Goal: Check status: Check status

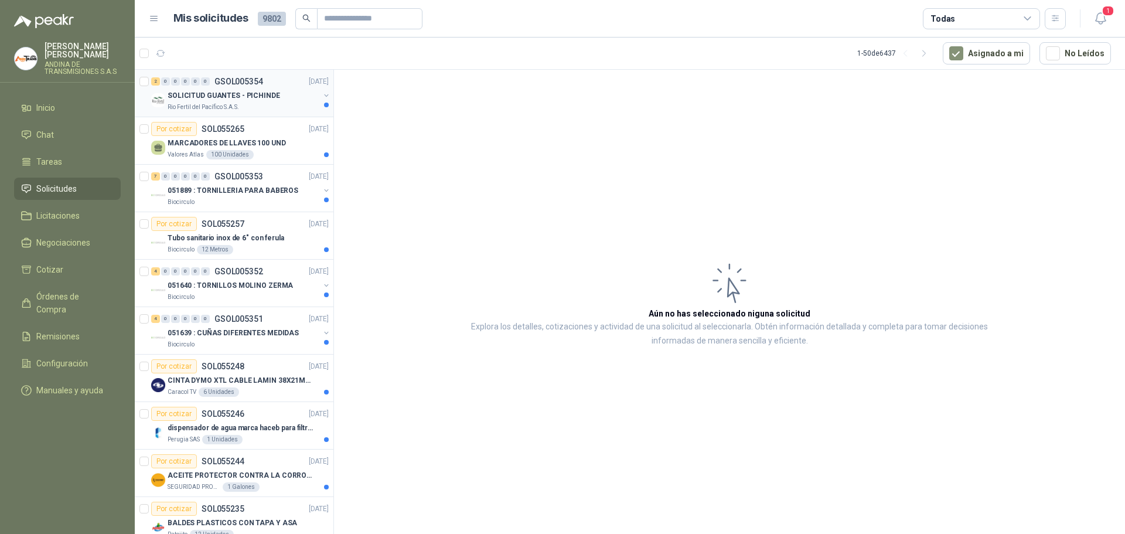
click at [241, 80] on p "GSOL005354" at bounding box center [239, 81] width 49 height 8
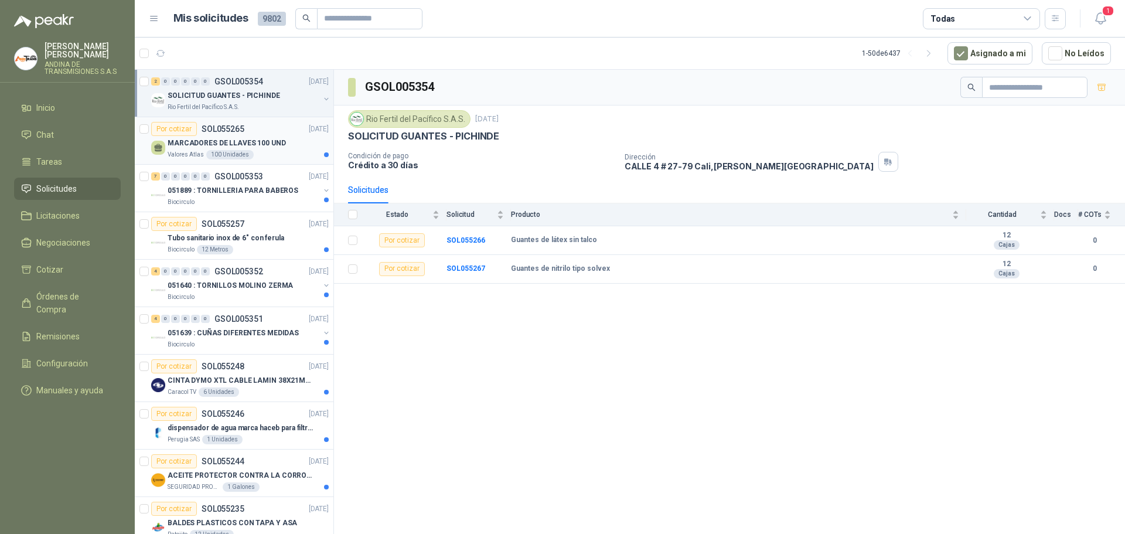
click at [234, 128] on p "SOL055265" at bounding box center [223, 129] width 43 height 8
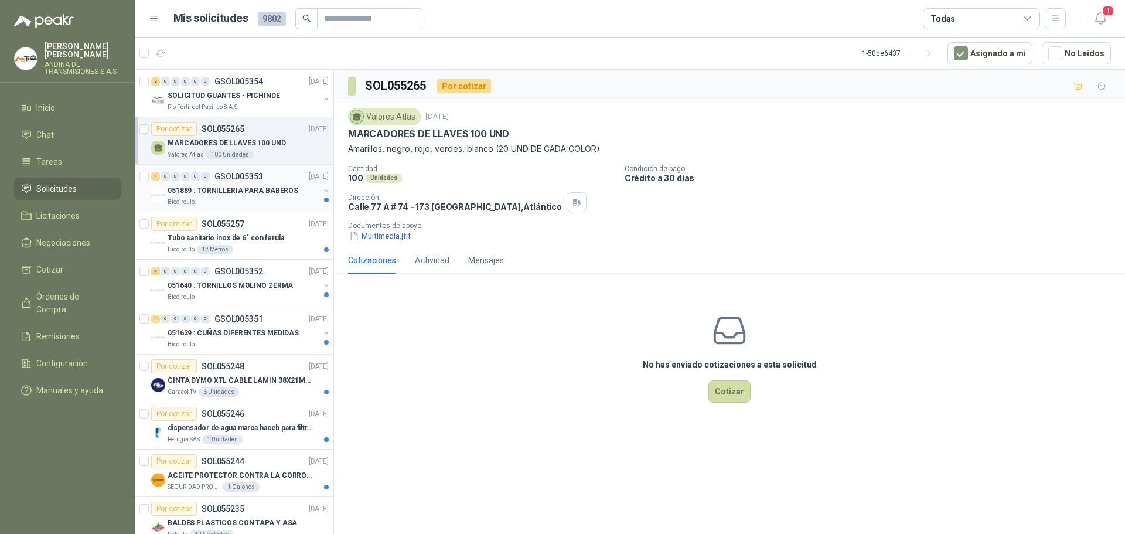
click at [231, 175] on p "GSOL005353" at bounding box center [239, 176] width 49 height 8
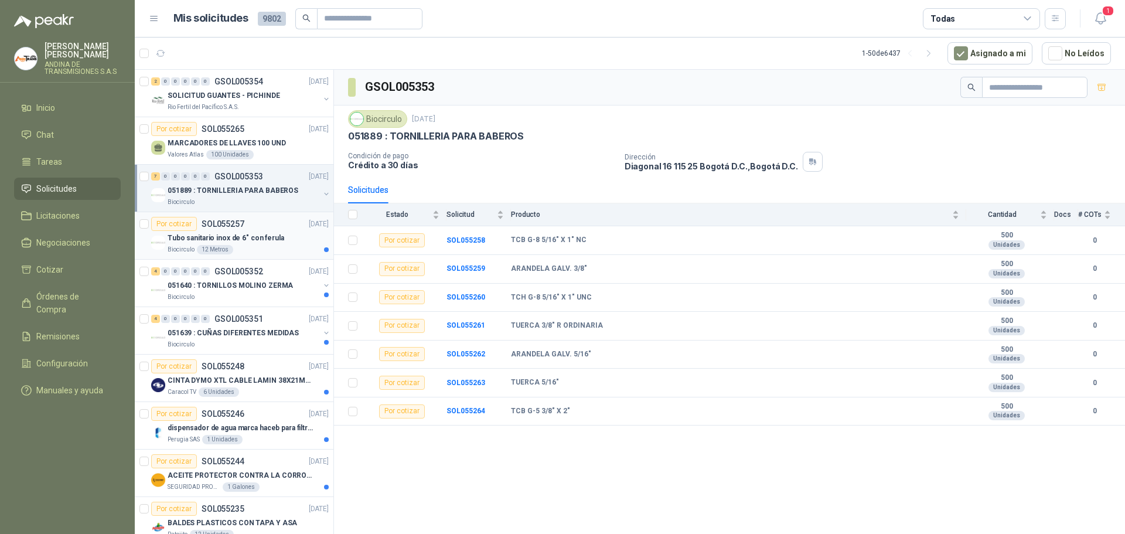
click at [237, 222] on p "SOL055257" at bounding box center [223, 224] width 43 height 8
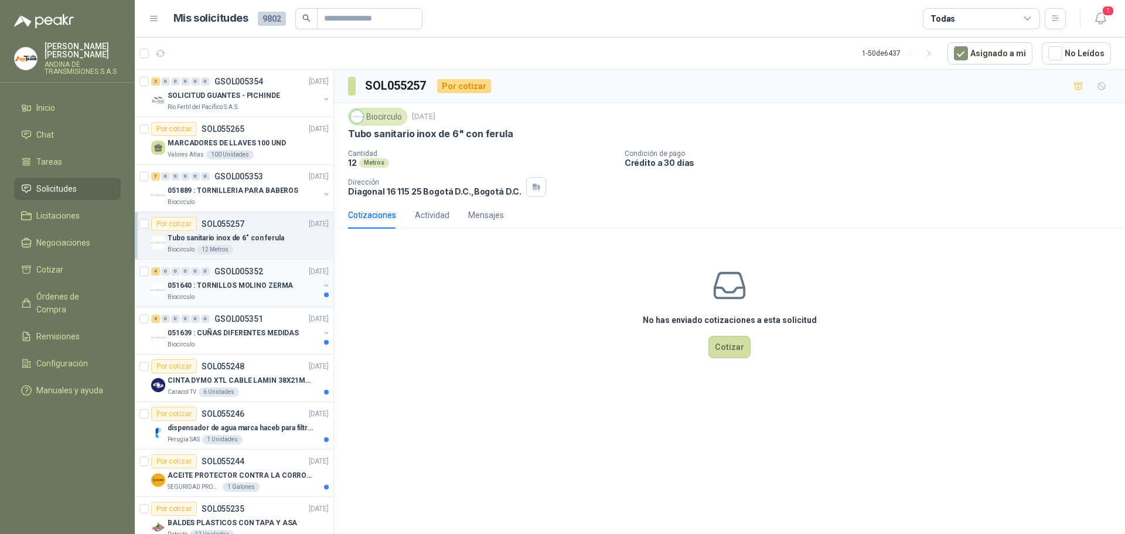
click at [245, 267] on p "GSOL005352" at bounding box center [239, 271] width 49 height 8
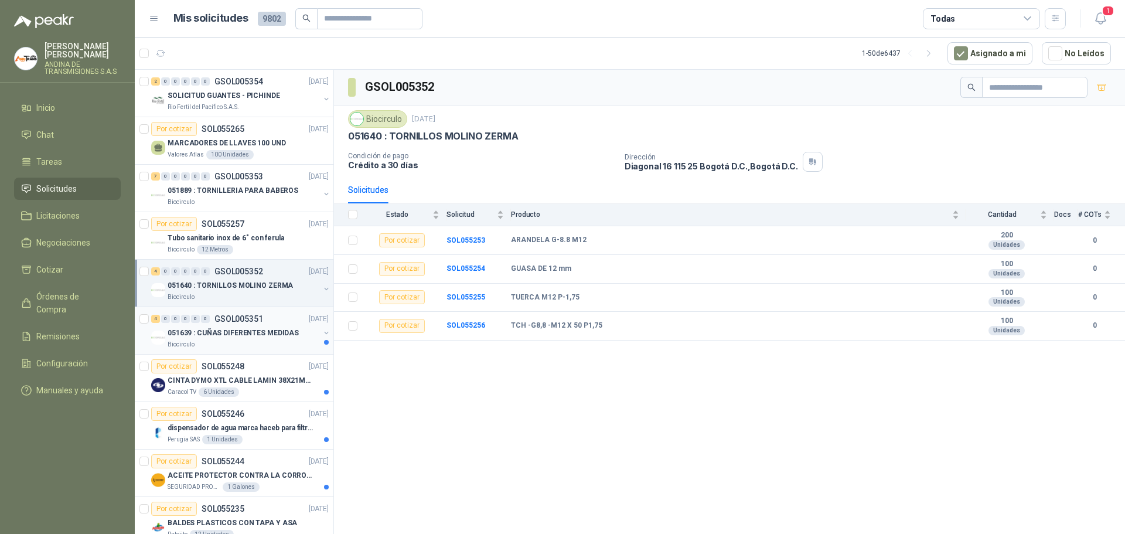
click at [237, 317] on p "GSOL005351" at bounding box center [239, 319] width 49 height 8
